Goal: Task Accomplishment & Management: Manage account settings

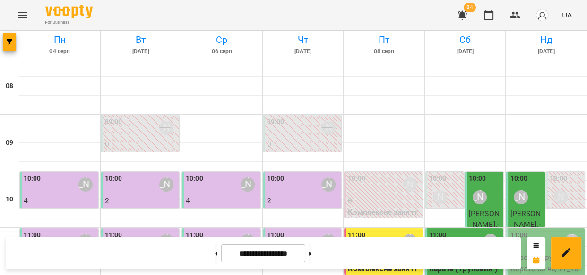
scroll to position [106, 0]
click at [541, 252] on p "Карате ( груповий ) - Карате сб нд 11_10" at bounding box center [546, 263] width 73 height 22
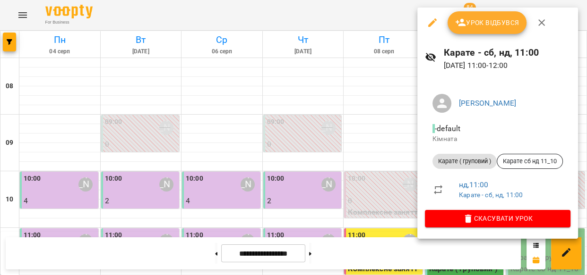
click at [492, 17] on span "Урок відбувся" at bounding box center [487, 22] width 64 height 11
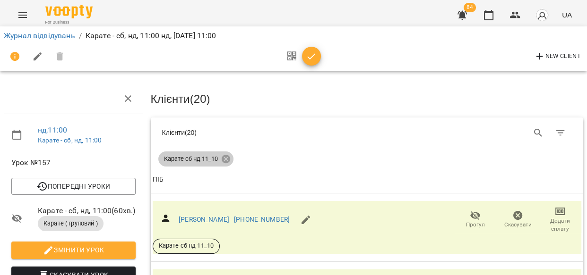
click at [227, 158] on icon at bounding box center [225, 159] width 9 height 9
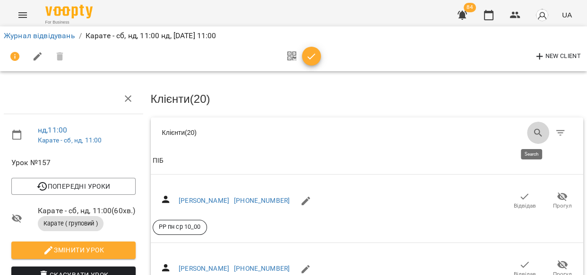
click at [534, 132] on icon "Search" at bounding box center [538, 133] width 8 height 8
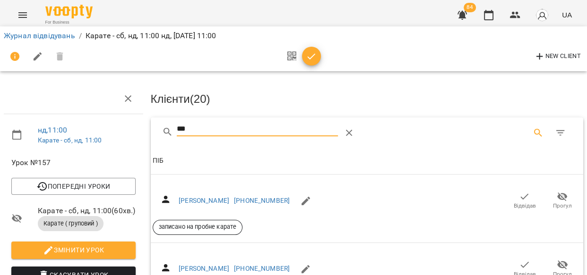
type input "***"
click at [520, 196] on icon "button" at bounding box center [524, 196] width 11 height 11
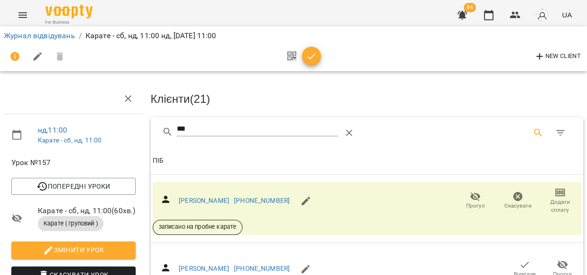
click at [546, 200] on span "Додати сплату" at bounding box center [559, 206] width 31 height 16
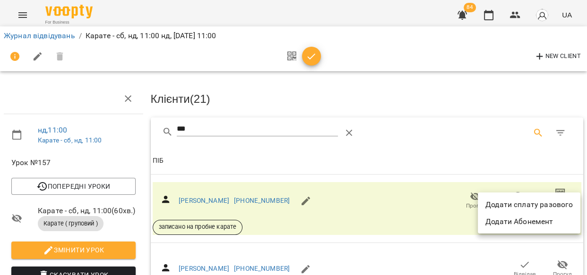
click at [545, 200] on li "Додати сплату разового" at bounding box center [529, 205] width 103 height 17
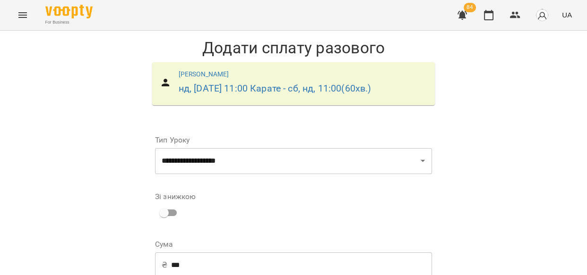
scroll to position [155, 0]
drag, startPoint x: 421, startPoint y: 168, endPoint x: 412, endPoint y: 170, distance: 9.3
select select "****"
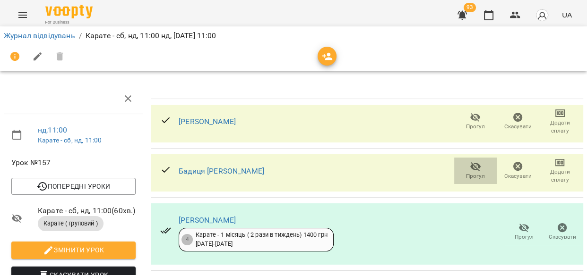
click at [470, 171] on icon "button" at bounding box center [475, 166] width 11 height 11
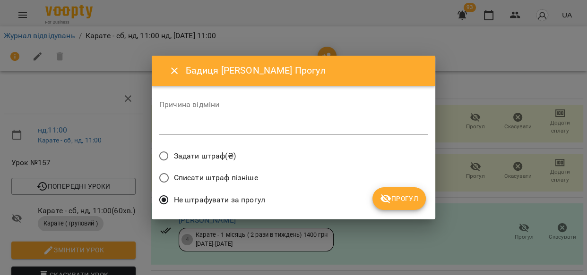
click at [396, 197] on span "Прогул" at bounding box center [399, 198] width 38 height 11
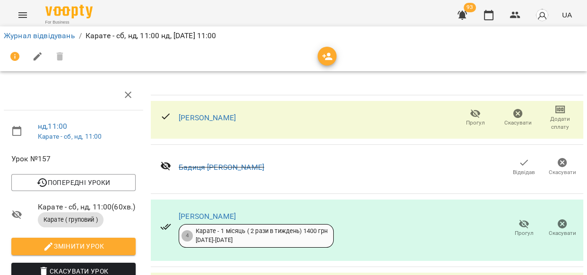
scroll to position [498, 0]
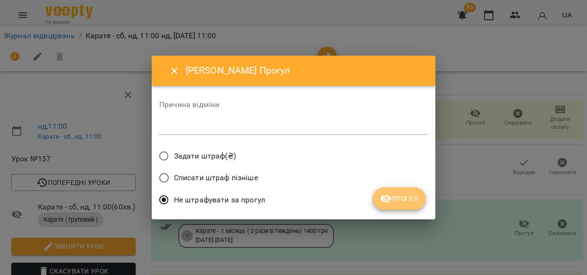
click at [394, 202] on span "Прогул" at bounding box center [399, 198] width 38 height 11
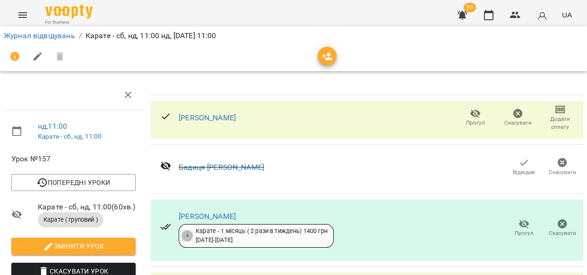
scroll to position [1052, 0]
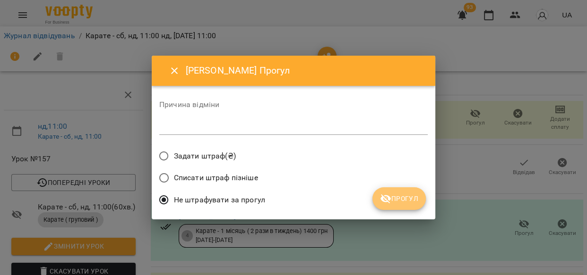
click at [402, 206] on button "Прогул" at bounding box center [398, 199] width 53 height 23
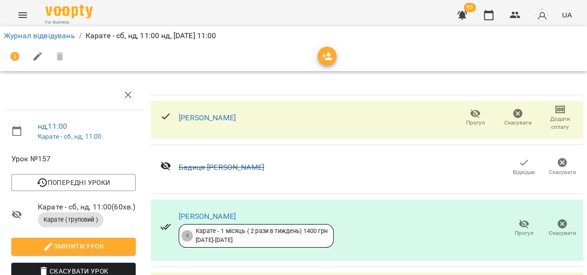
scroll to position [1023, 0]
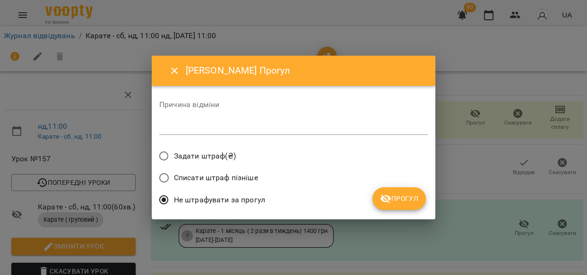
click at [414, 197] on span "Прогул" at bounding box center [399, 198] width 38 height 11
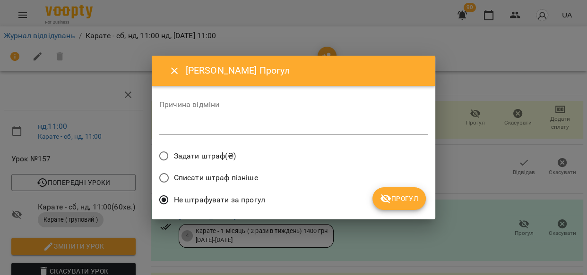
click at [400, 197] on span "Прогул" at bounding box center [399, 198] width 38 height 11
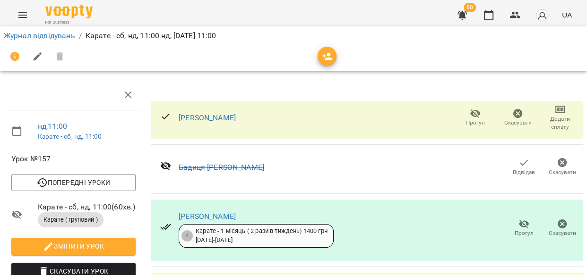
scroll to position [1148, 0]
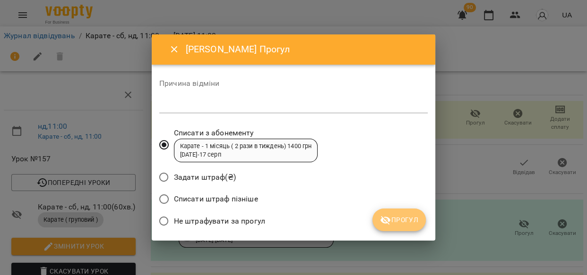
click at [391, 222] on icon "submit" at bounding box center [385, 220] width 11 height 11
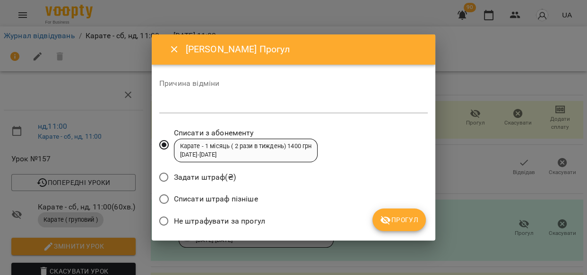
drag, startPoint x: 402, startPoint y: 212, endPoint x: 409, endPoint y: 214, distance: 7.3
click at [402, 213] on button "Прогул" at bounding box center [398, 220] width 53 height 23
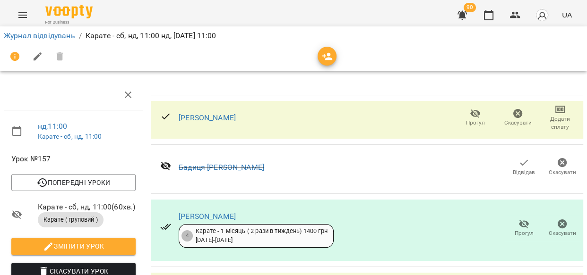
scroll to position [725, 0]
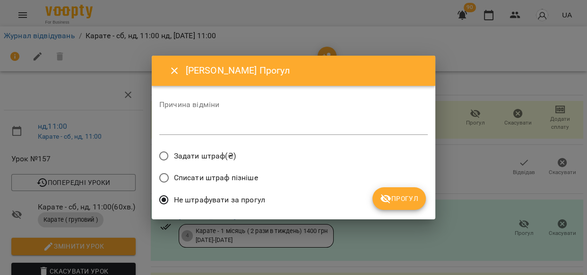
click at [379, 196] on button "Прогул" at bounding box center [398, 199] width 53 height 23
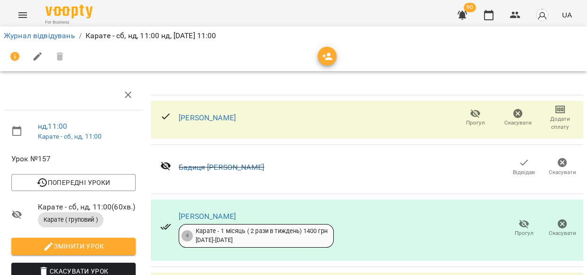
scroll to position [364, 0]
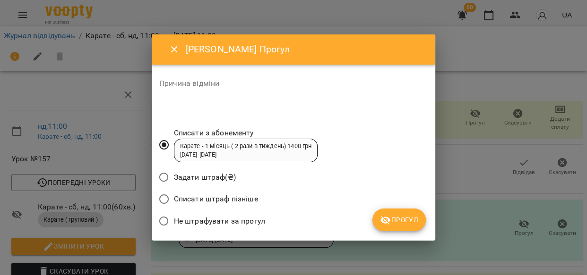
click at [410, 215] on span "Прогул" at bounding box center [399, 219] width 38 height 11
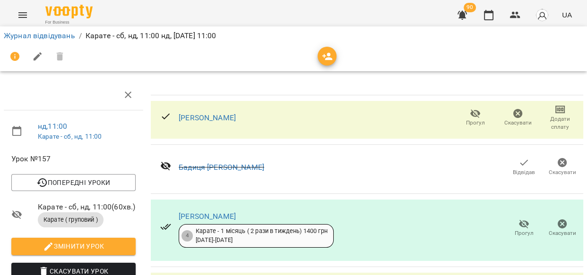
scroll to position [156, 0]
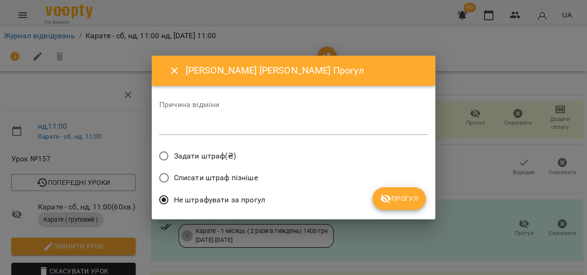
click at [405, 199] on span "Прогул" at bounding box center [399, 198] width 38 height 11
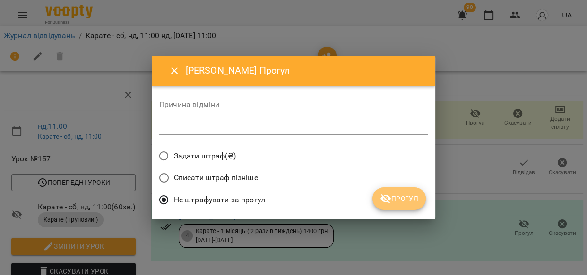
click at [390, 197] on icon "submit" at bounding box center [385, 199] width 10 height 9
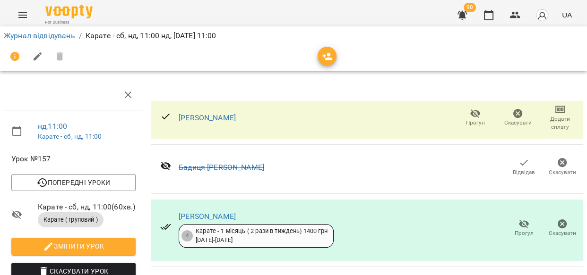
scroll to position [0, 0]
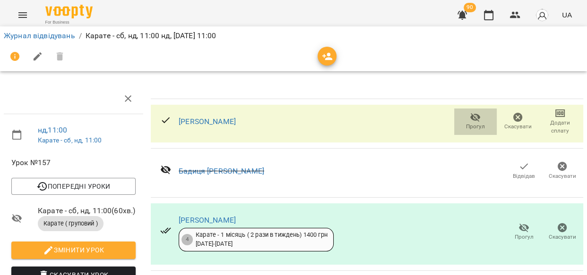
click at [473, 118] on icon "button" at bounding box center [475, 117] width 10 height 9
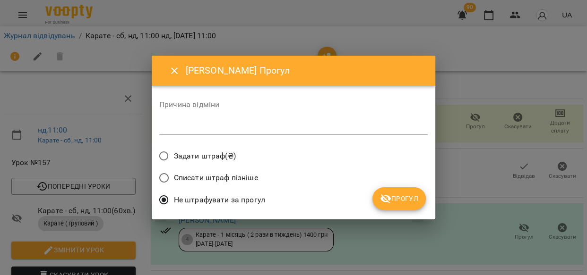
click at [384, 200] on icon "submit" at bounding box center [385, 199] width 10 height 9
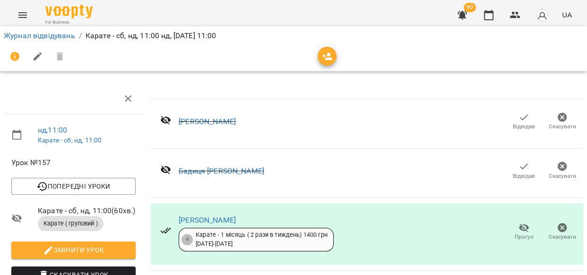
click at [328, 59] on icon "button" at bounding box center [327, 57] width 10 height 8
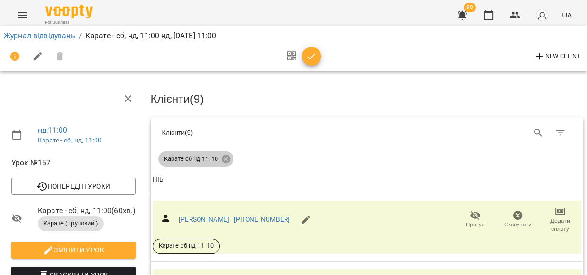
drag, startPoint x: 223, startPoint y: 156, endPoint x: 531, endPoint y: 134, distance: 308.8
click at [225, 156] on icon at bounding box center [225, 159] width 9 height 9
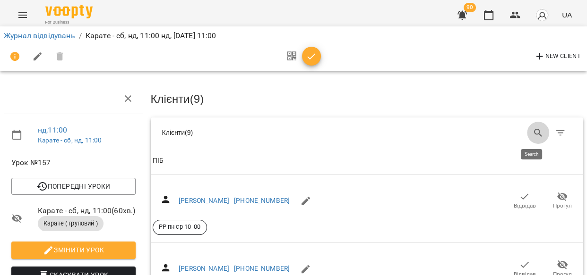
click at [532, 128] on icon "Search" at bounding box center [537, 133] width 11 height 11
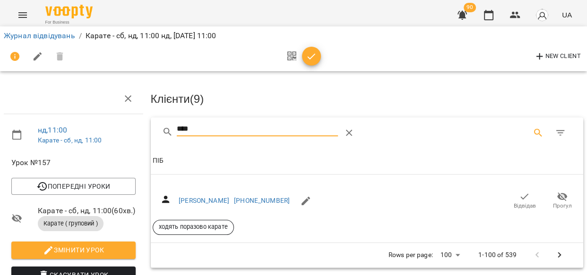
type input "****"
click at [513, 202] on span "Відвідав" at bounding box center [524, 206] width 22 height 8
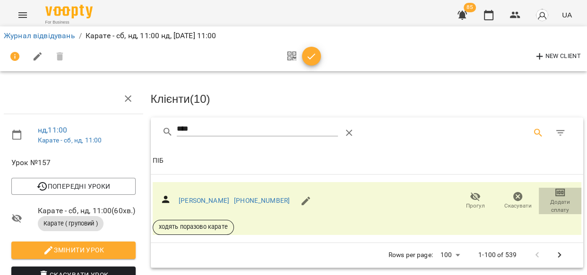
click at [551, 202] on span "Додати сплату" at bounding box center [559, 206] width 31 height 16
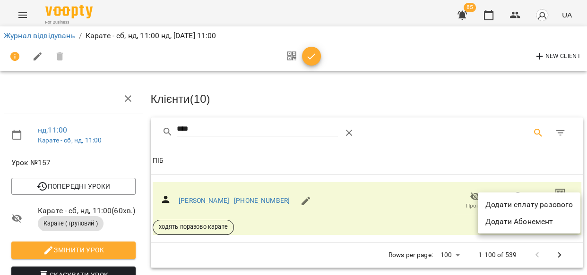
click at [546, 199] on li "Додати сплату разового" at bounding box center [529, 205] width 103 height 17
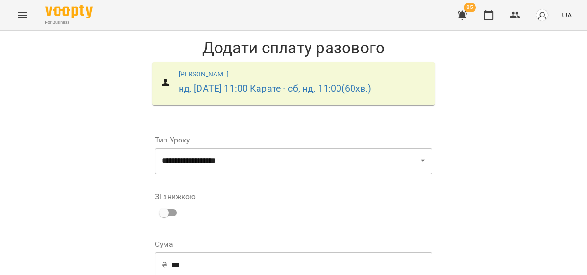
scroll to position [151, 0]
select select "****"
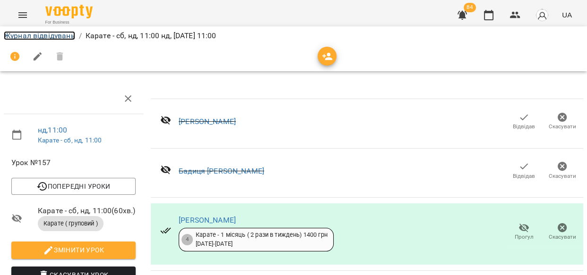
click at [36, 32] on link "Журнал відвідувань" at bounding box center [39, 35] width 71 height 9
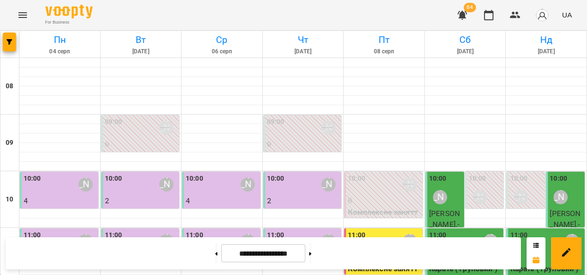
scroll to position [197, 0]
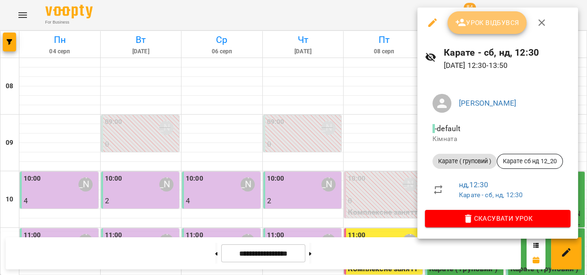
click at [462, 23] on icon "button" at bounding box center [460, 22] width 11 height 11
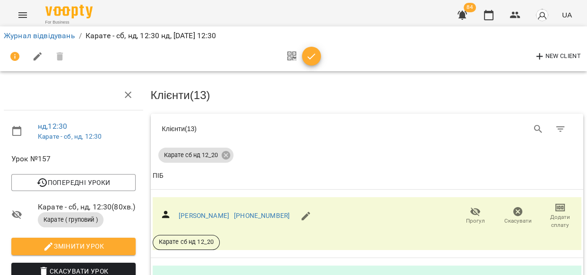
scroll to position [449, 0]
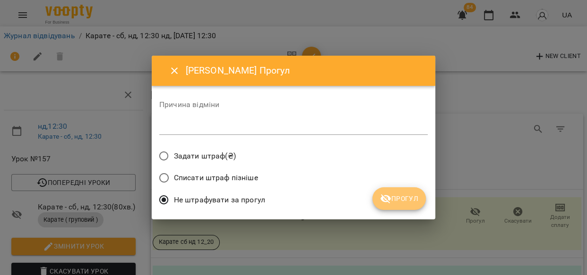
drag, startPoint x: 404, startPoint y: 201, endPoint x: 409, endPoint y: 204, distance: 5.7
click at [405, 201] on span "Прогул" at bounding box center [399, 198] width 38 height 11
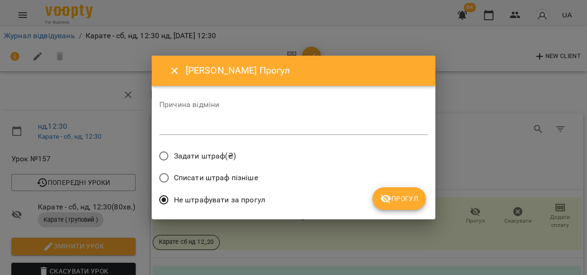
click at [408, 199] on span "Прогул" at bounding box center [399, 198] width 38 height 11
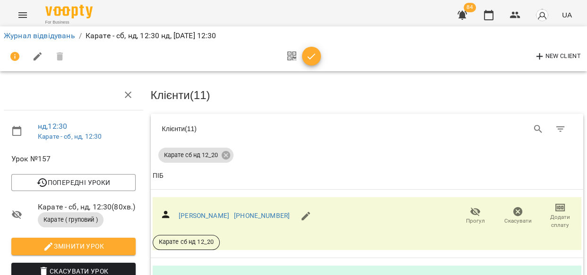
scroll to position [796, 0]
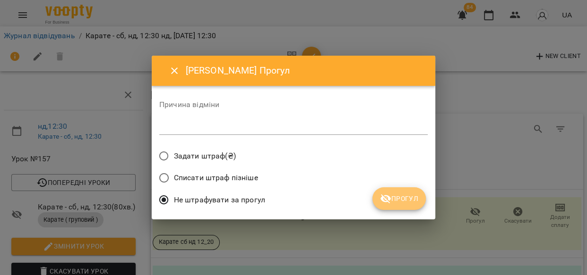
drag, startPoint x: 405, startPoint y: 203, endPoint x: 450, endPoint y: 201, distance: 44.9
click at [406, 203] on span "Прогул" at bounding box center [399, 198] width 38 height 11
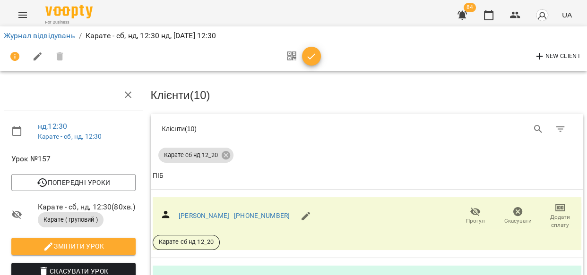
scroll to position [932, 0]
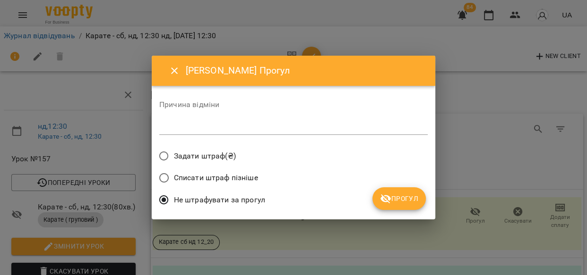
click at [398, 195] on span "Прогул" at bounding box center [399, 198] width 38 height 11
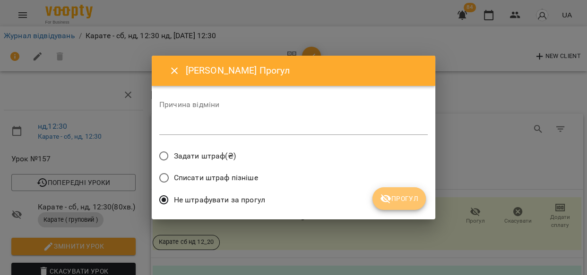
drag, startPoint x: 402, startPoint y: 194, endPoint x: 419, endPoint y: 206, distance: 20.9
click at [402, 195] on span "Прогул" at bounding box center [399, 198] width 38 height 11
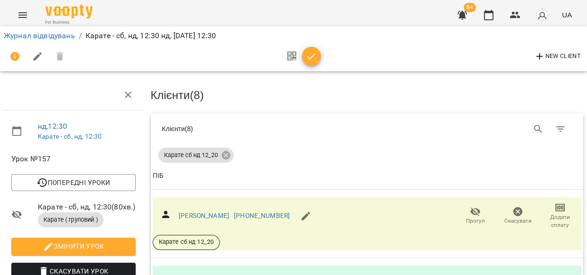
scroll to position [646, 0]
